Goal: Information Seeking & Learning: Learn about a topic

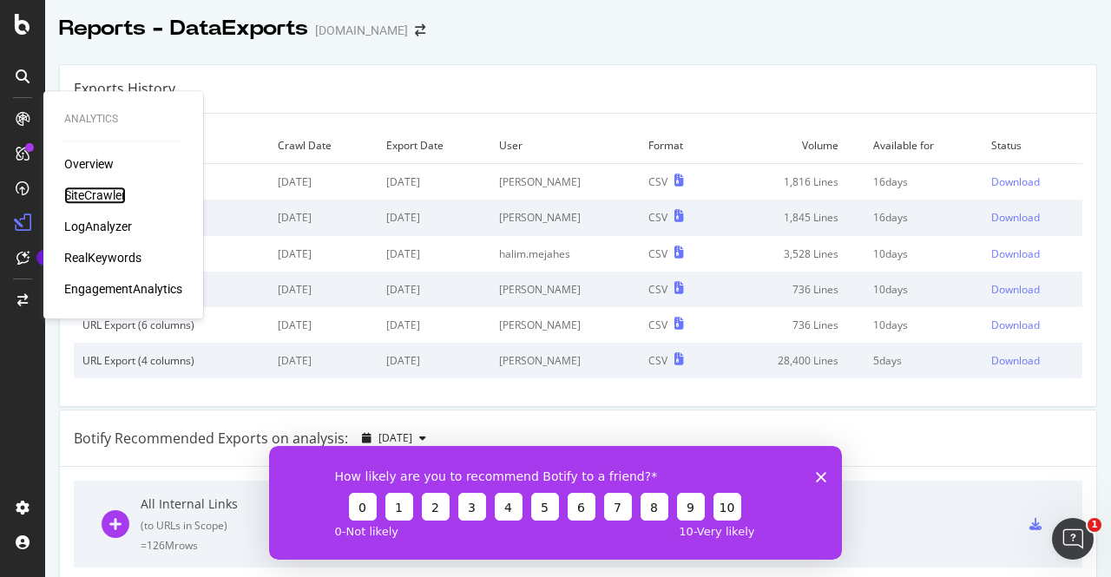
click at [89, 194] on div "SiteCrawler" at bounding box center [95, 195] width 62 height 17
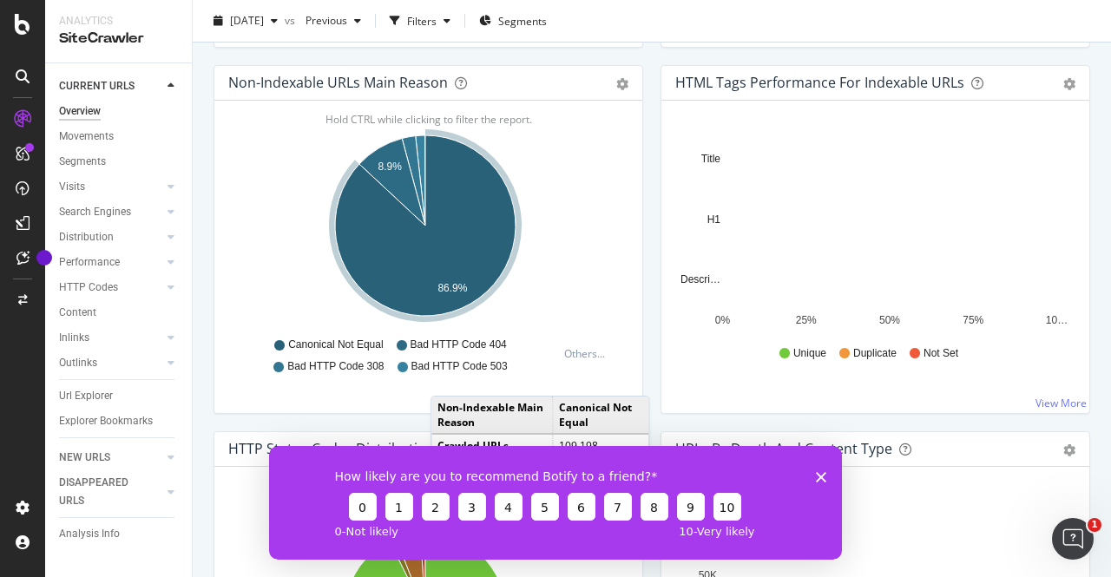
scroll to position [562, 0]
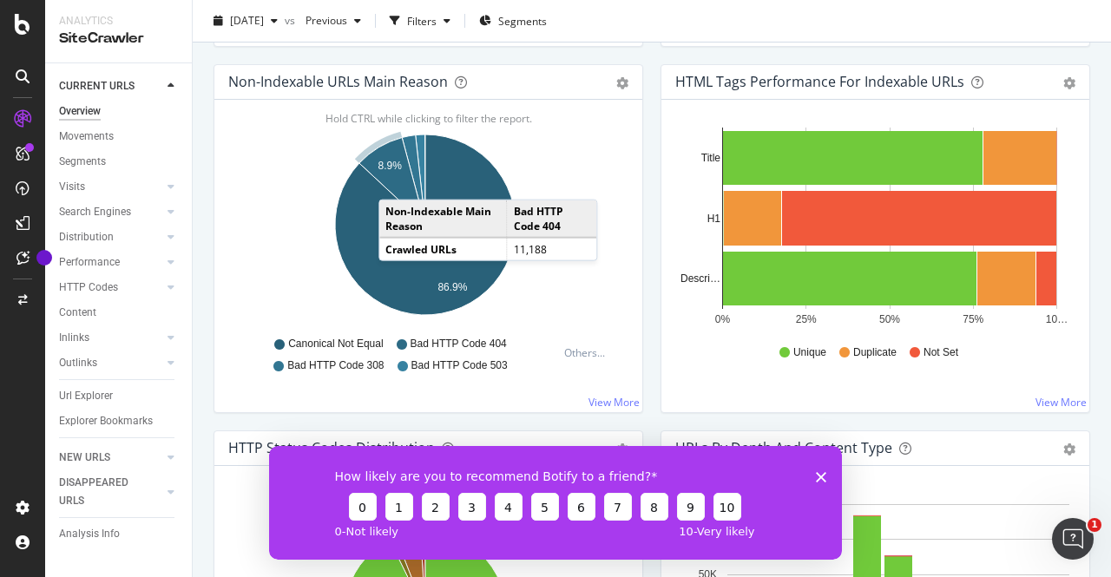
click at [396, 180] on icon "A chart." at bounding box center [392, 180] width 66 height 87
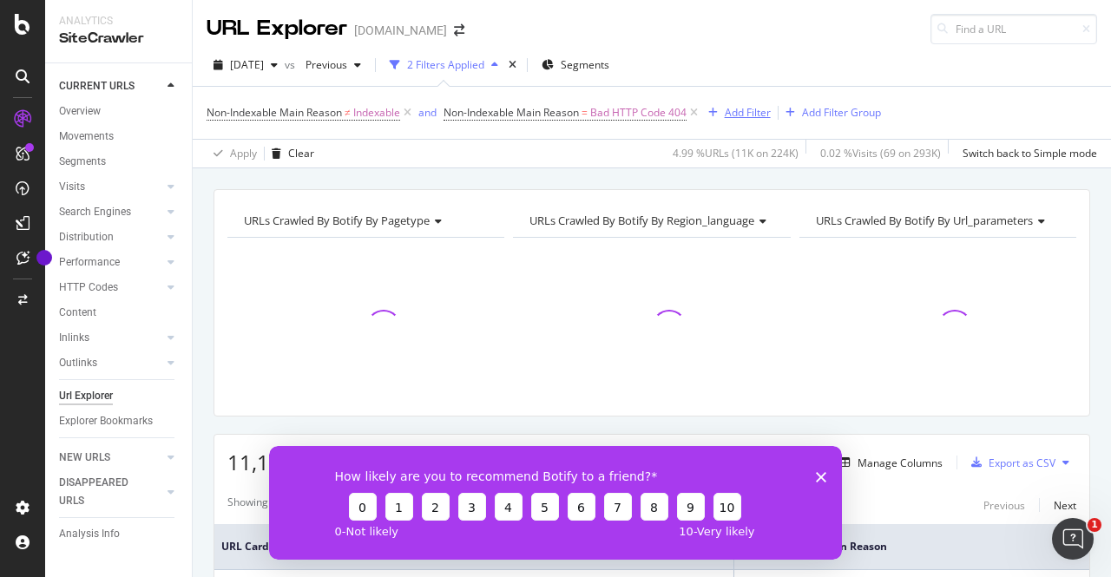
click at [734, 111] on div "Add Filter" at bounding box center [748, 112] width 46 height 15
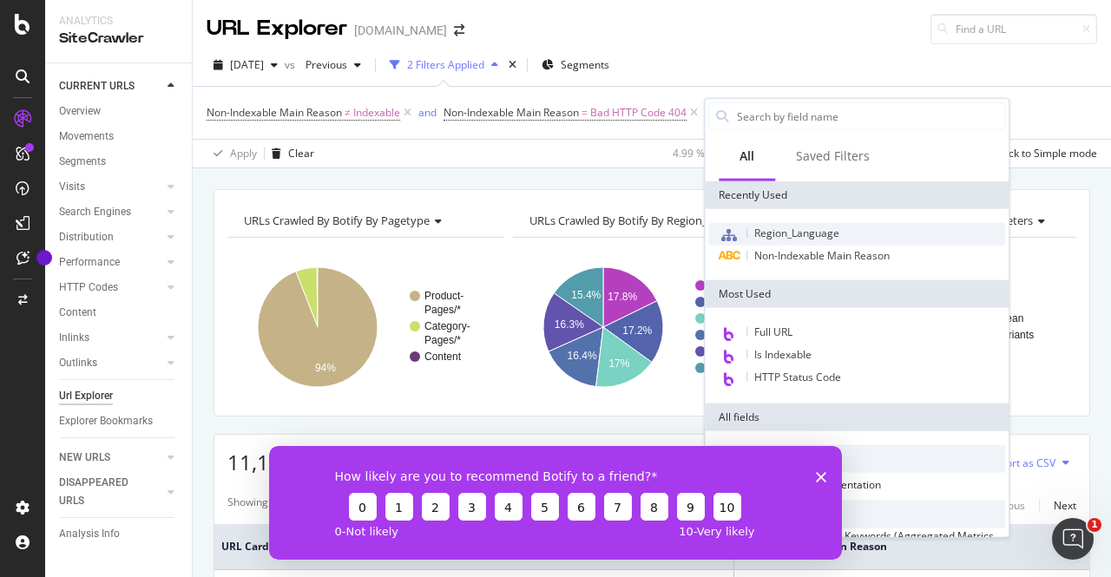
click at [796, 226] on span "Region_Language" at bounding box center [796, 233] width 85 height 15
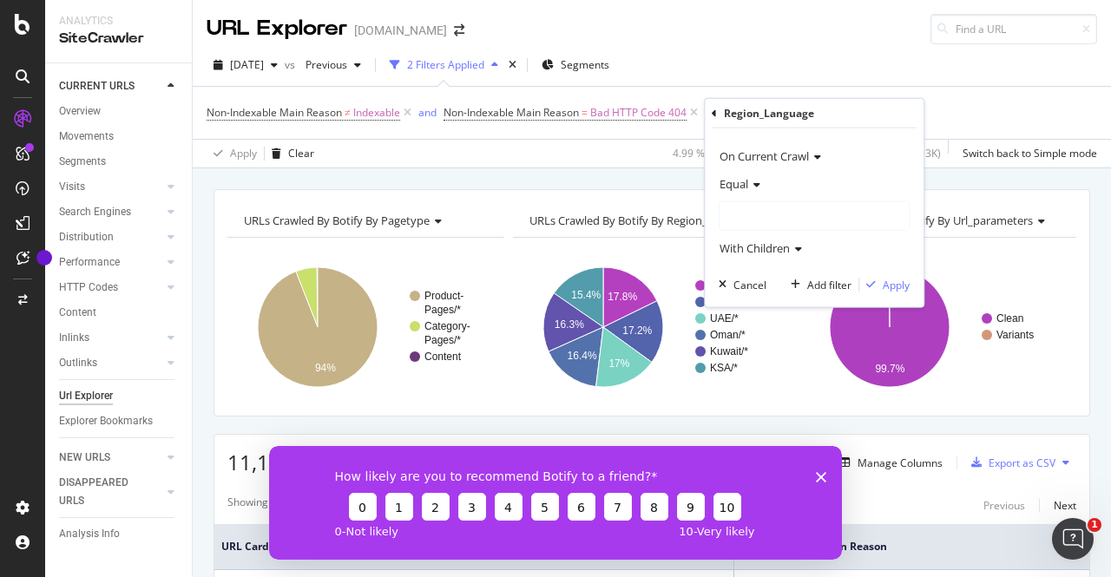
click at [817, 207] on div at bounding box center [814, 216] width 189 height 28
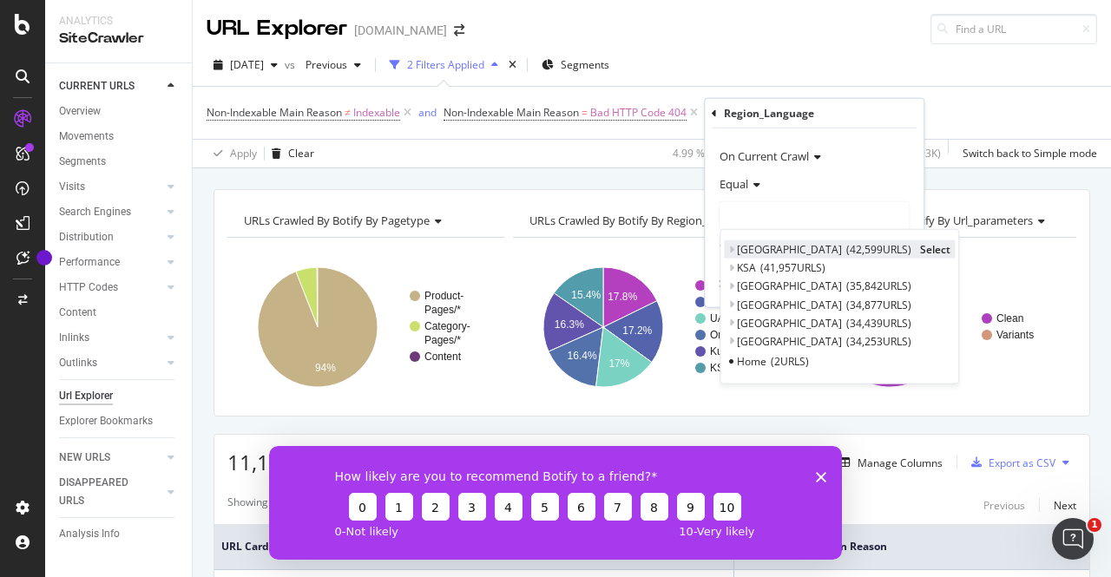
click at [920, 249] on span "Select" at bounding box center [935, 249] width 30 height 15
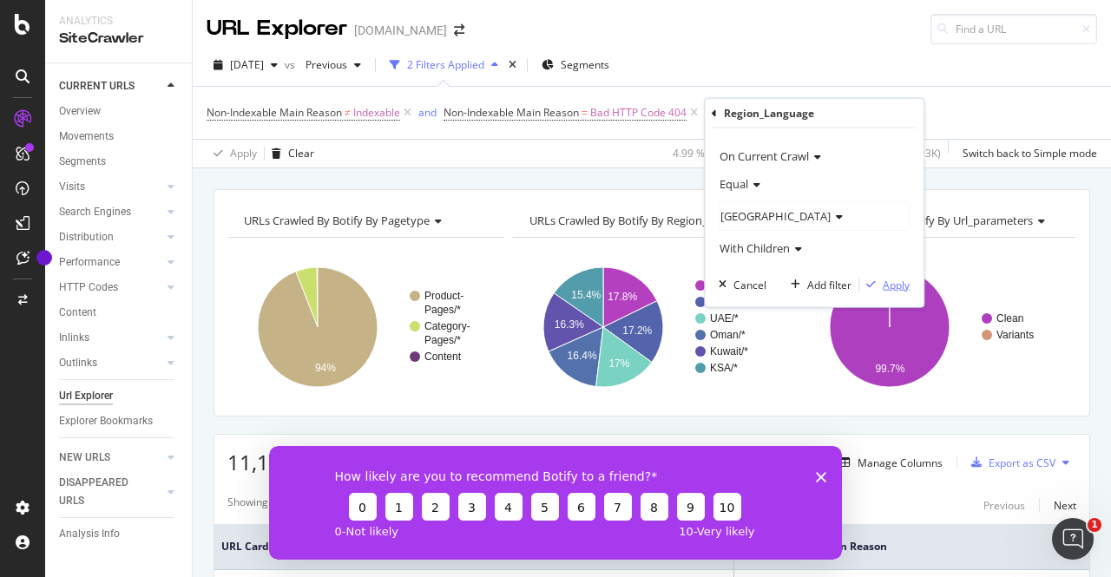
click at [898, 280] on div "Apply" at bounding box center [896, 284] width 27 height 15
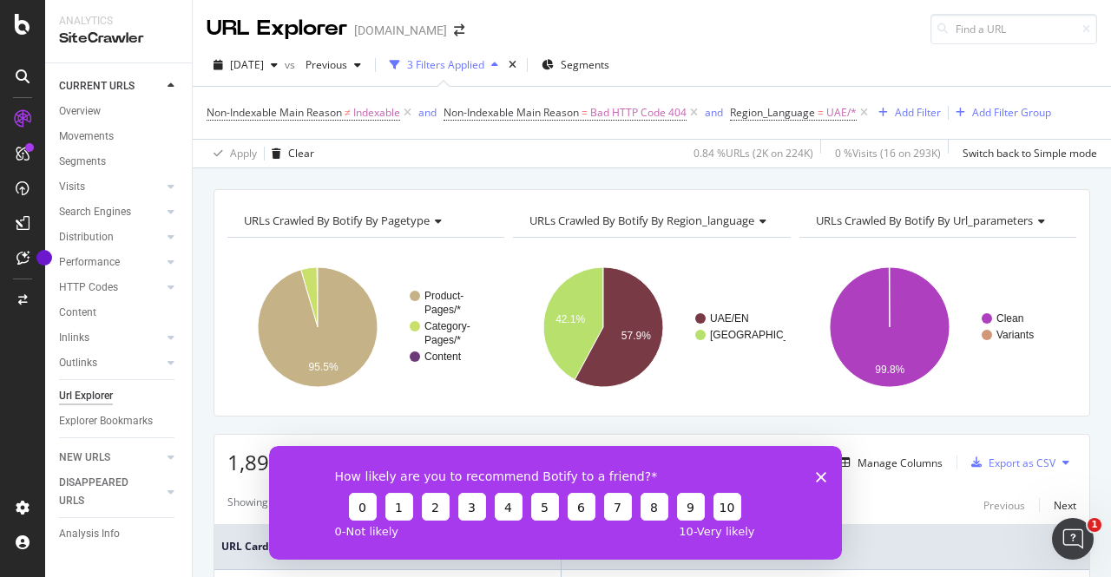
click at [820, 471] on icon "Close survey" at bounding box center [821, 476] width 10 height 10
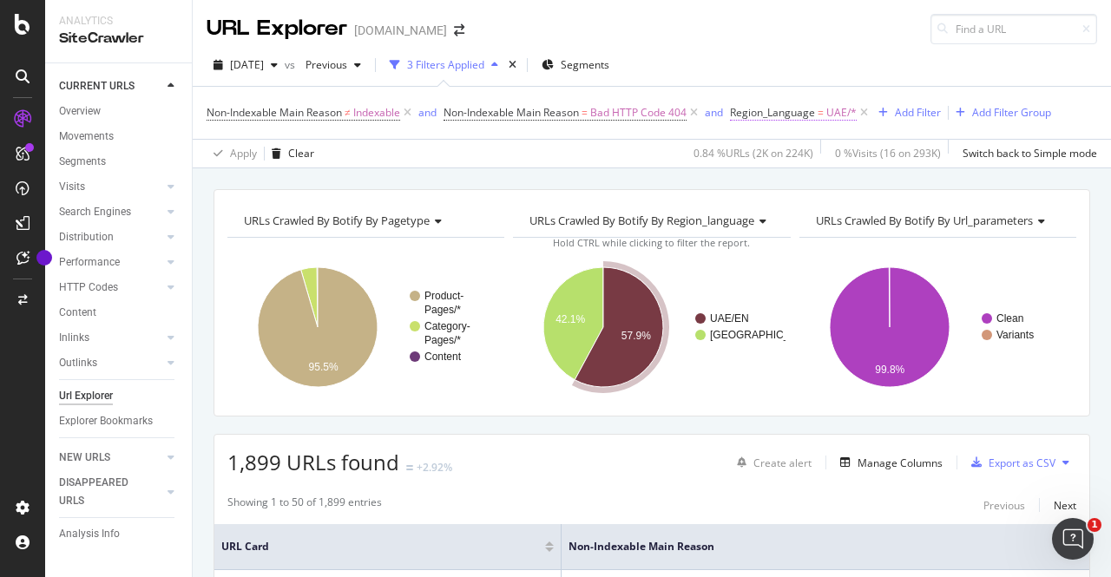
click at [843, 118] on span "UAE/*" at bounding box center [841, 113] width 30 height 24
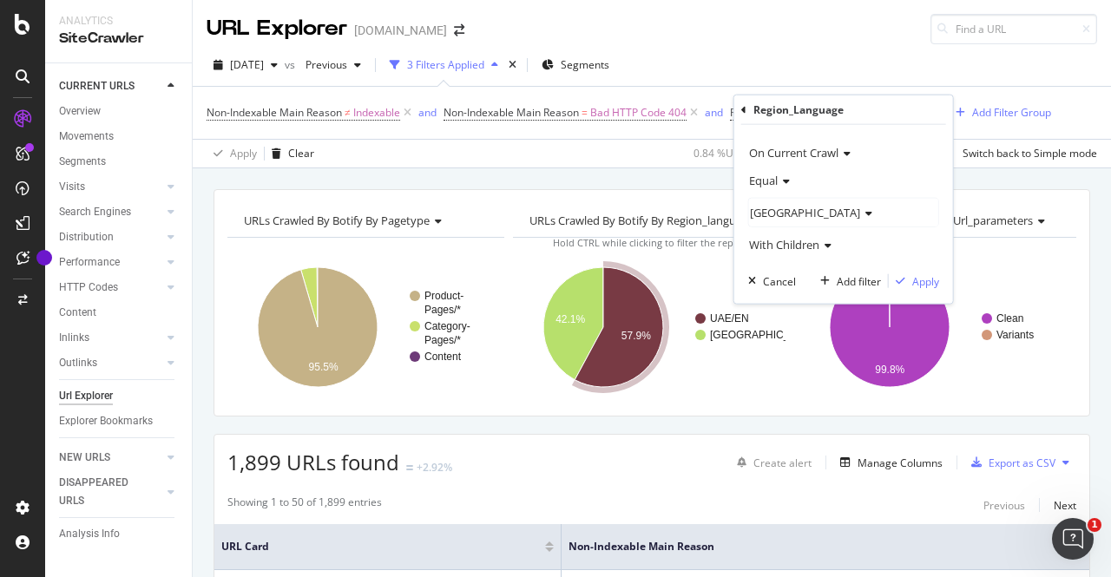
click at [802, 211] on div "[GEOGRAPHIC_DATA]" at bounding box center [843, 213] width 189 height 28
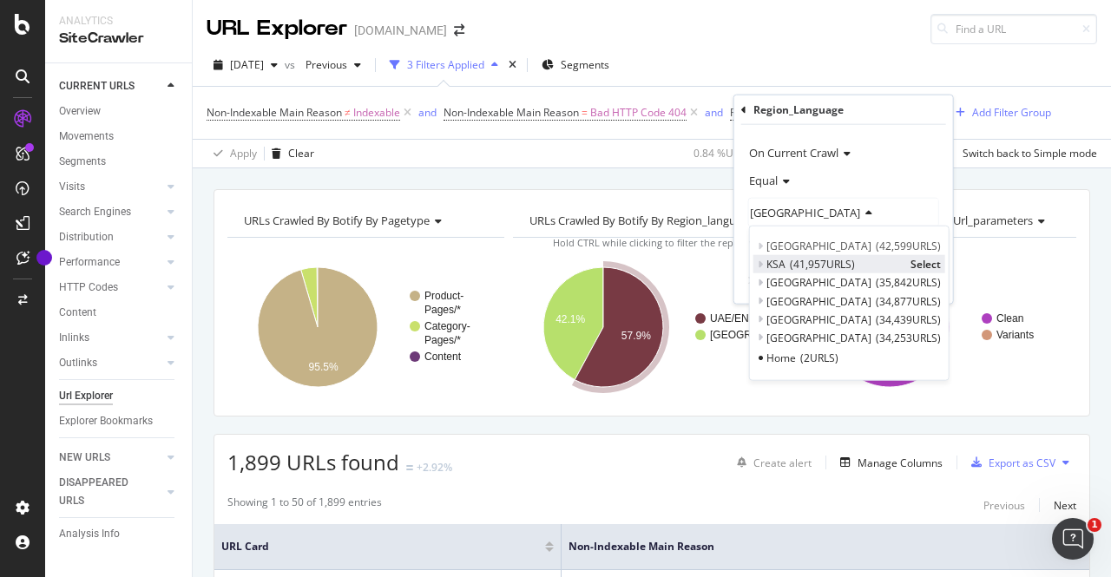
click at [793, 262] on span "41,957 URLS" at bounding box center [822, 264] width 65 height 15
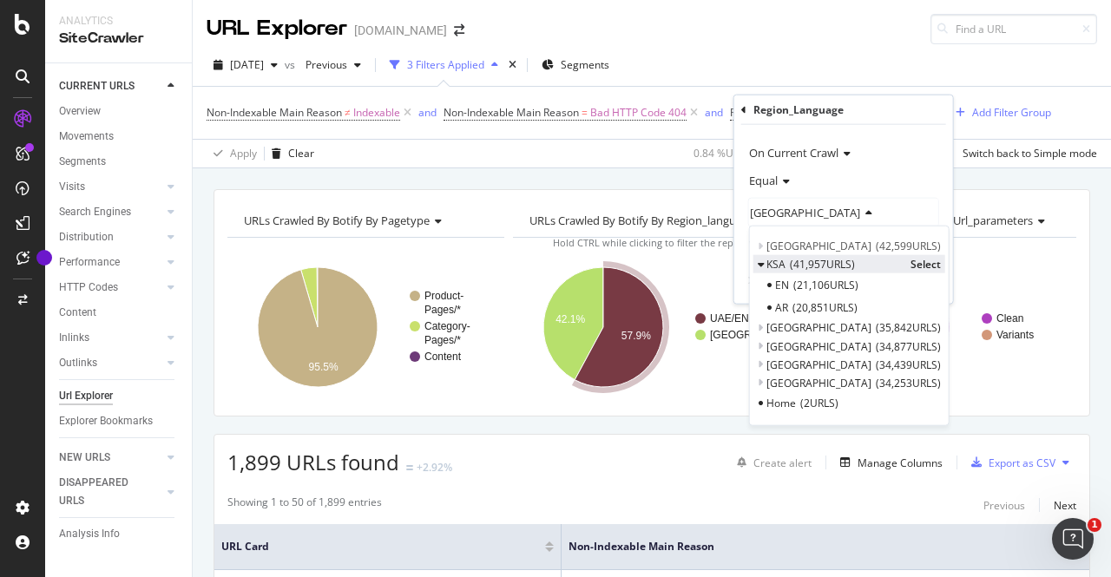
click at [925, 260] on span "Select" at bounding box center [926, 264] width 30 height 15
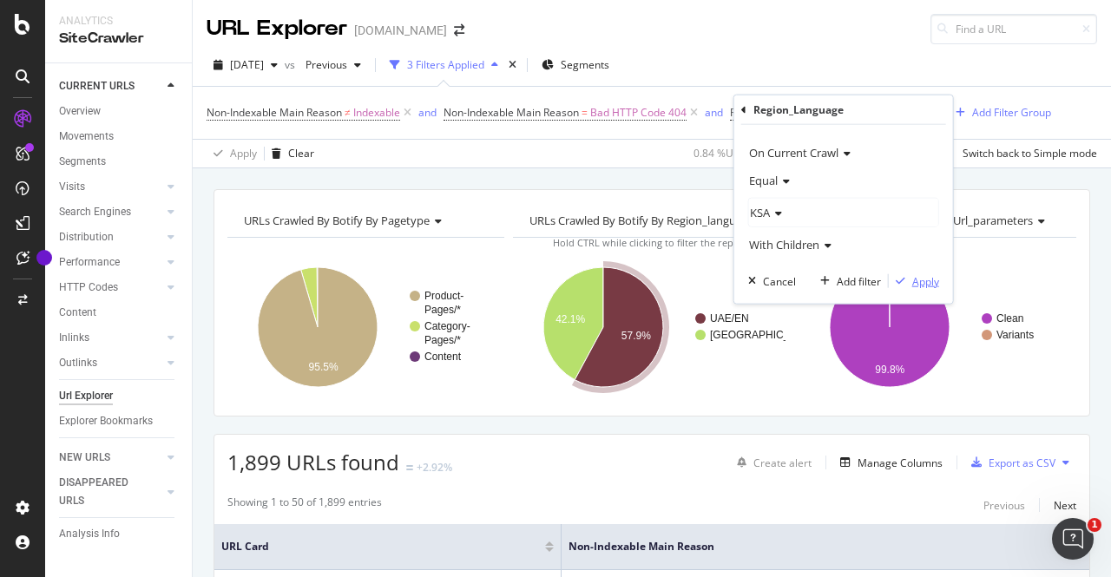
click at [924, 275] on div "Apply" at bounding box center [925, 280] width 27 height 15
